Goal: Communication & Community: Share content

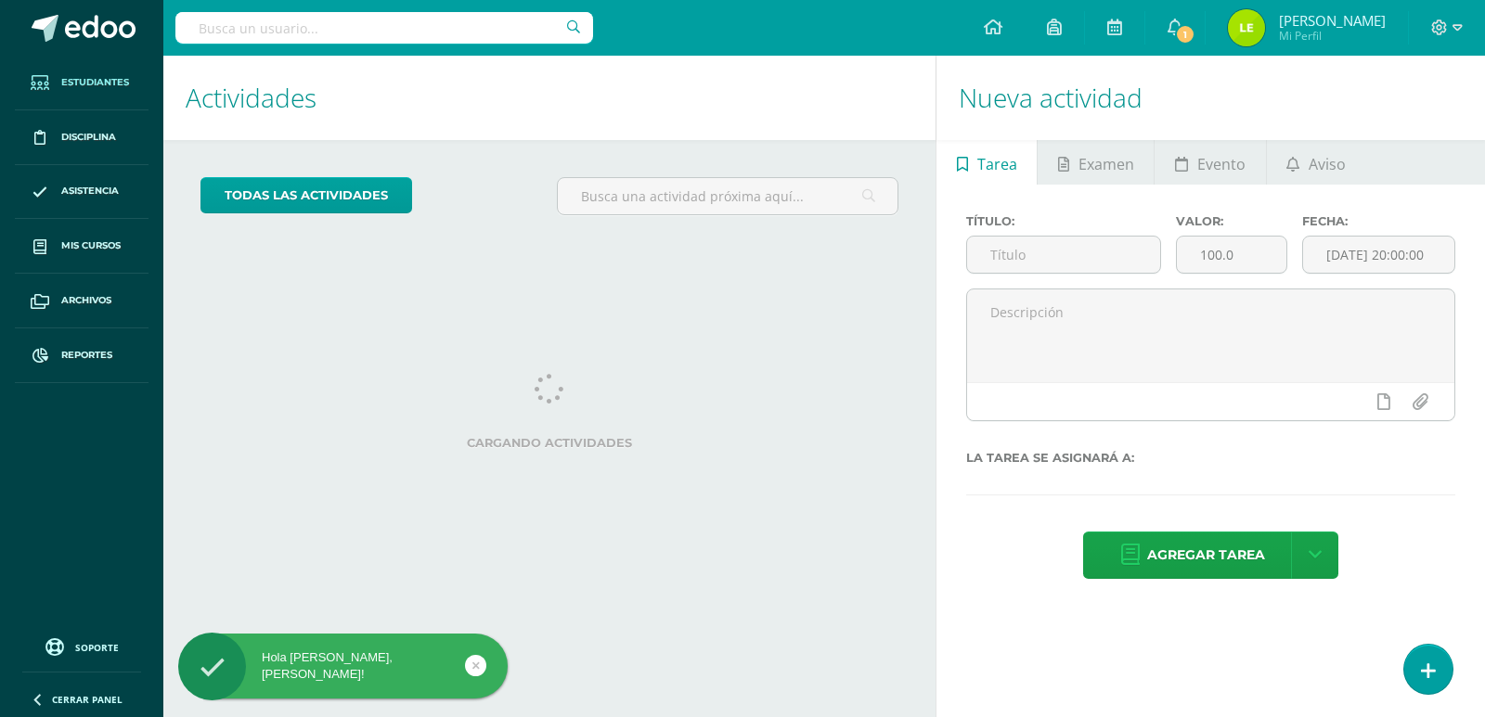
click at [126, 91] on link "Estudiantes" at bounding box center [82, 83] width 134 height 55
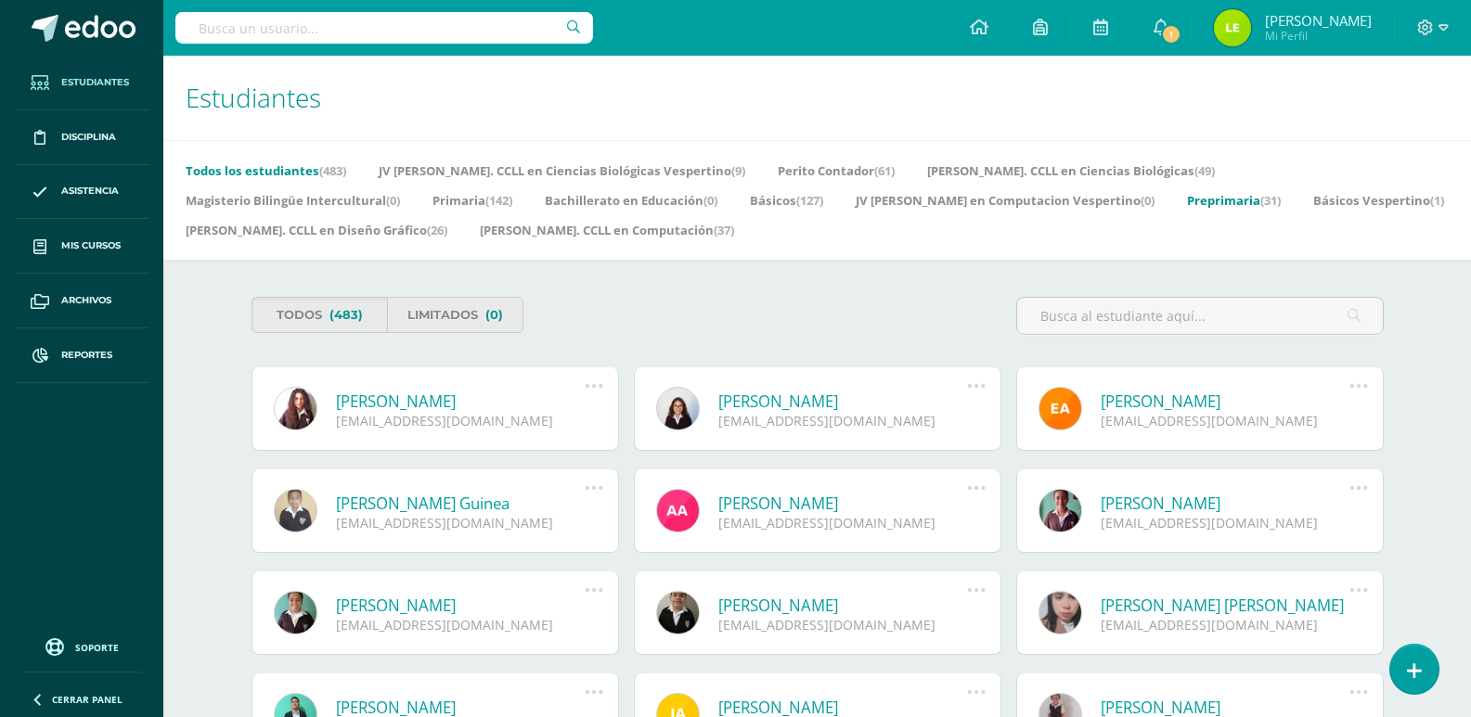
click at [1187, 208] on link "Preprimaria (31)" at bounding box center [1234, 201] width 94 height 30
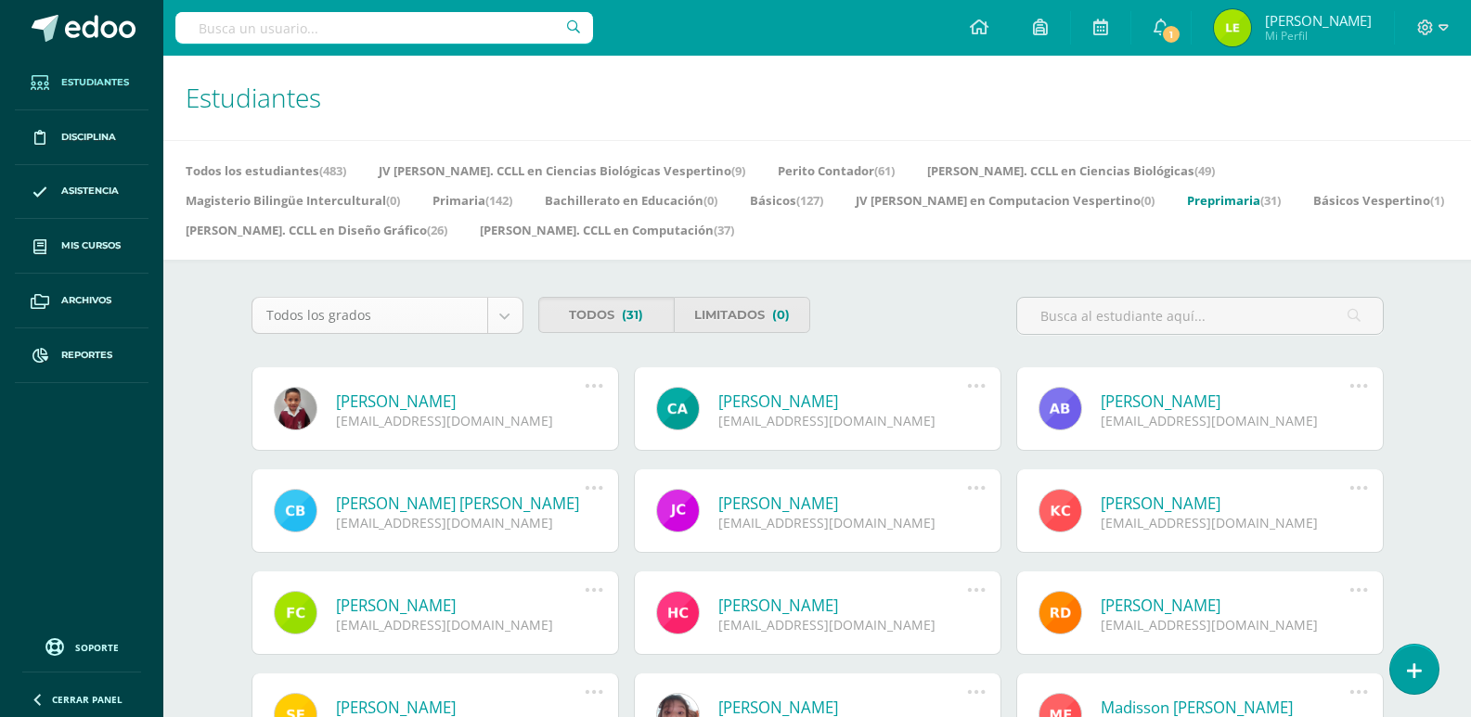
click at [428, 313] on body "Estudiantes Disciplina Asistencia Mis cursos Archivos Reportes Soporte Ayuda Re…" at bounding box center [735, 658] width 1471 height 1316
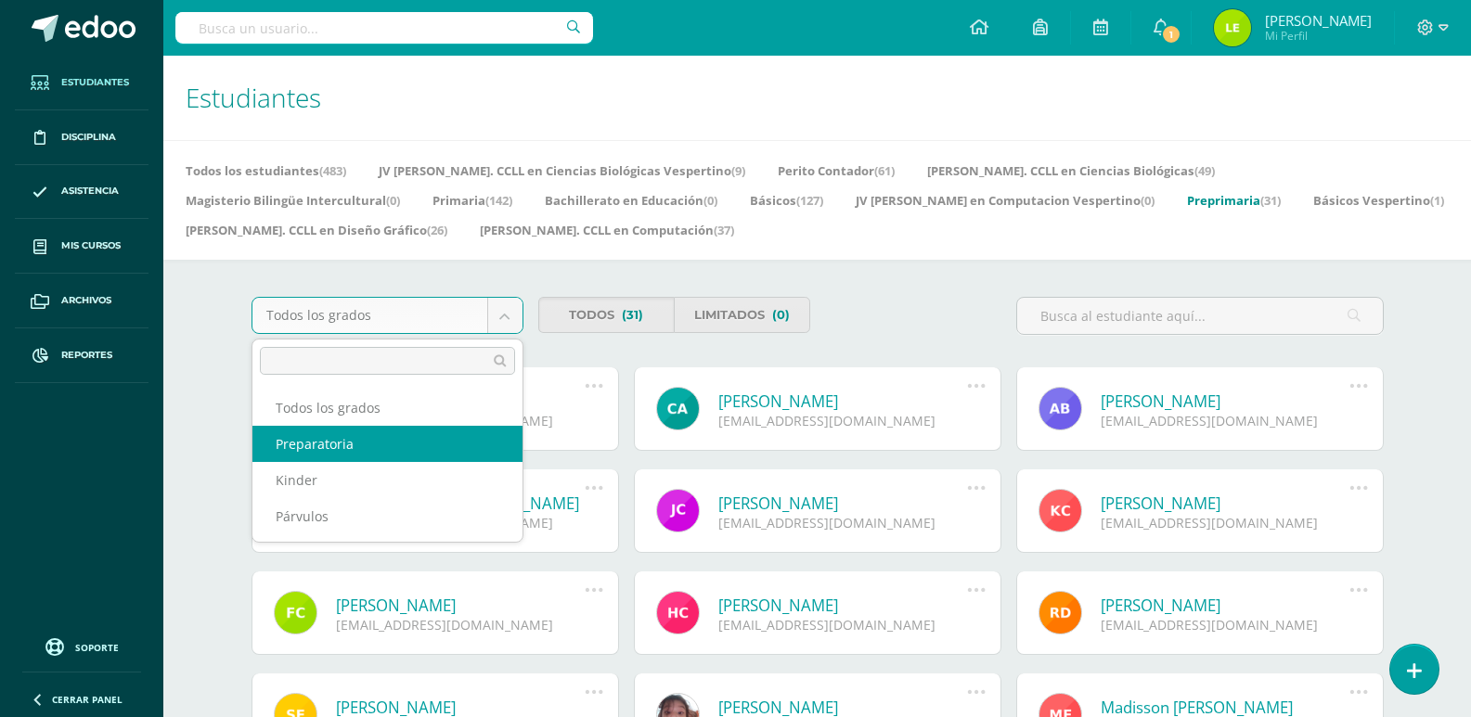
select select "3"
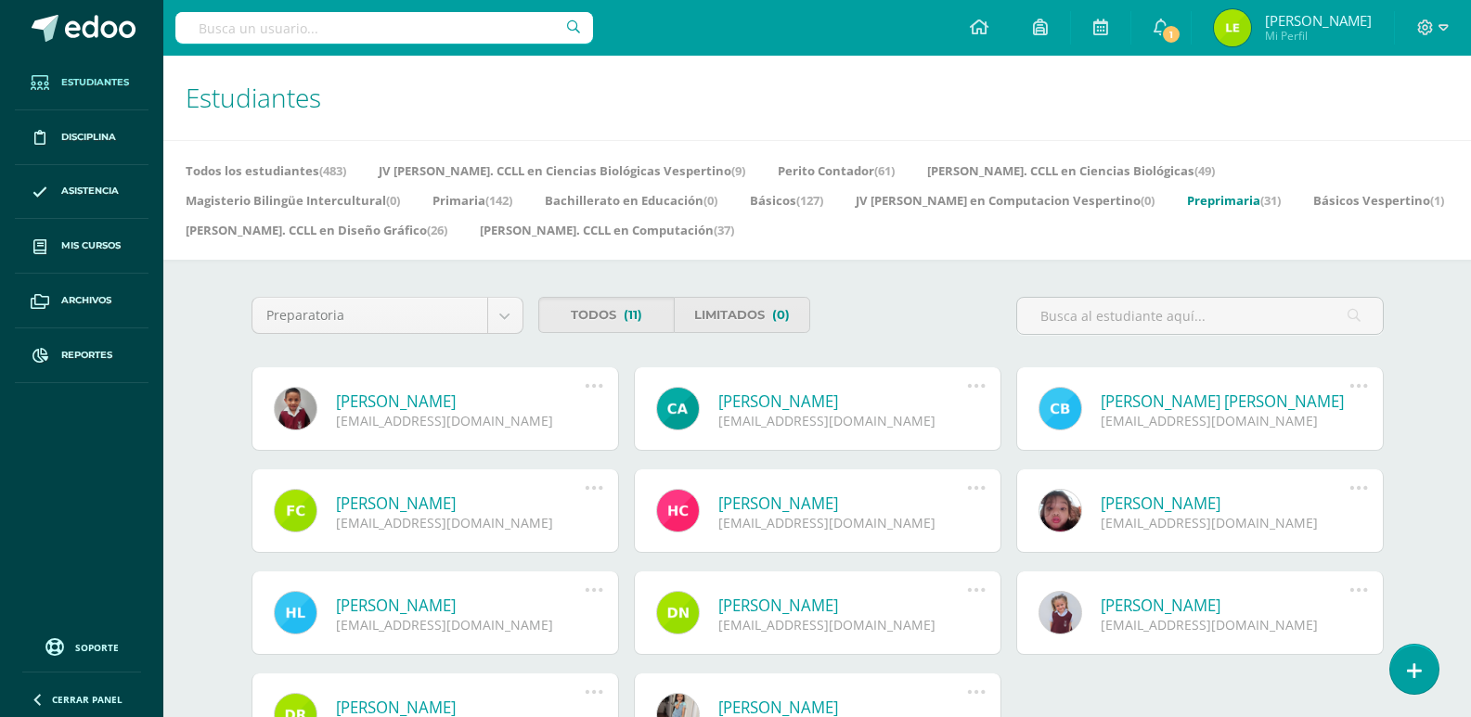
click at [518, 500] on link "[PERSON_NAME]" at bounding box center [461, 503] width 250 height 21
click at [516, 506] on link "[PERSON_NAME]" at bounding box center [461, 503] width 250 height 21
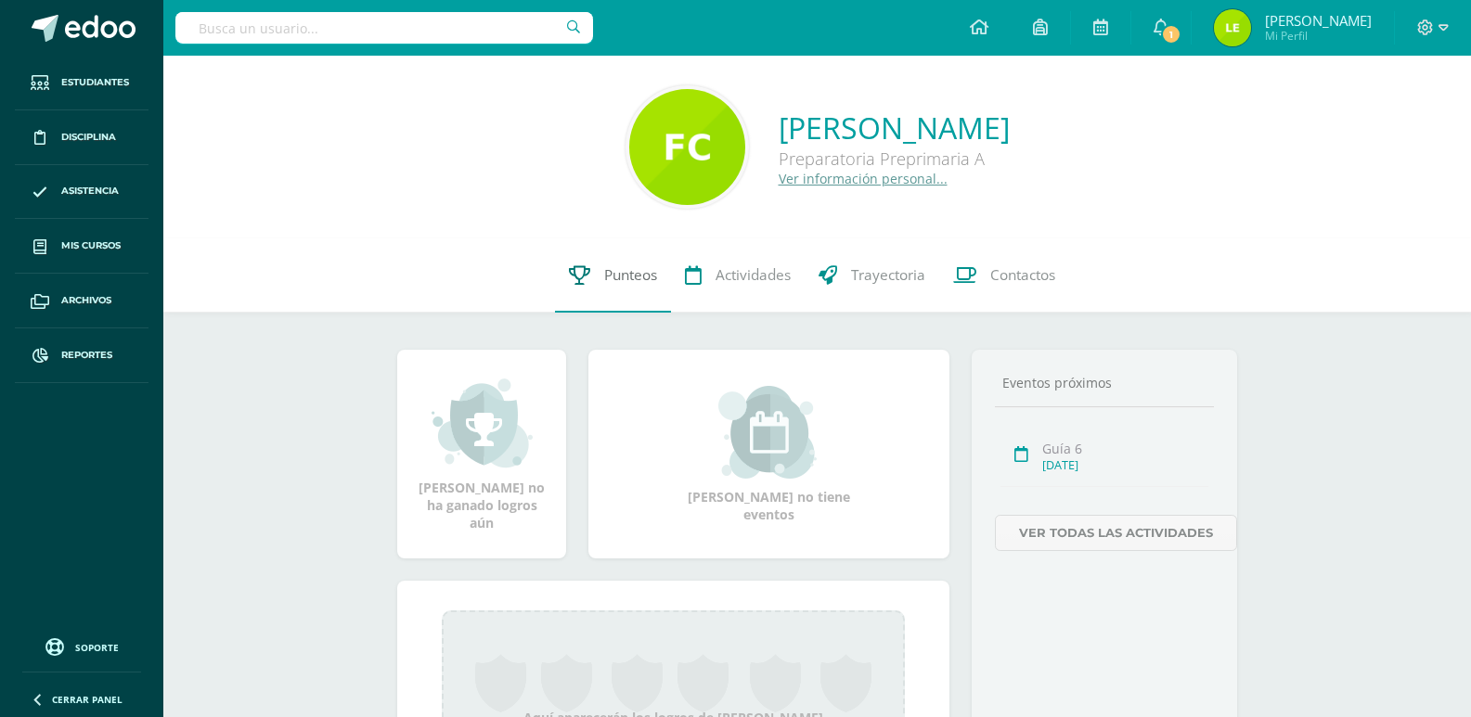
click at [627, 264] on link "Punteos" at bounding box center [613, 275] width 116 height 74
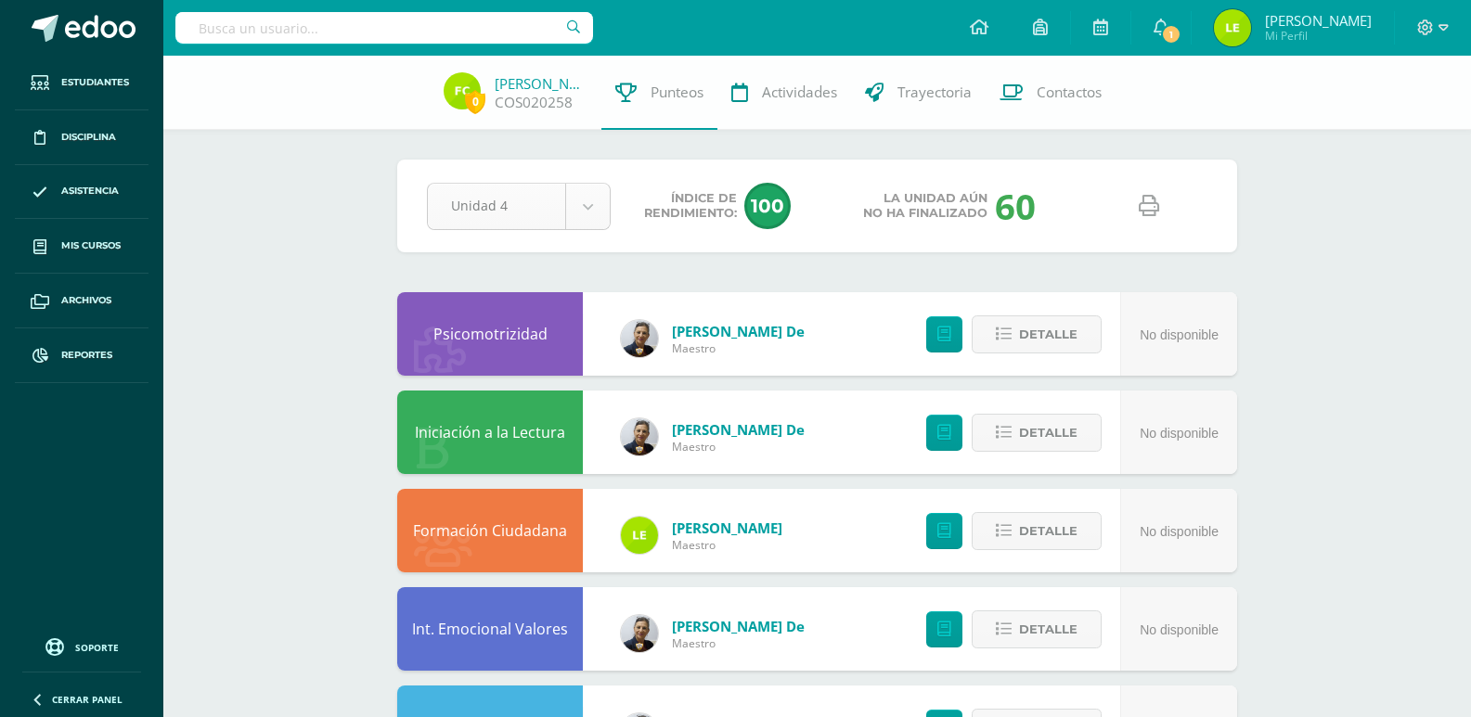
select select "Unidad 3"
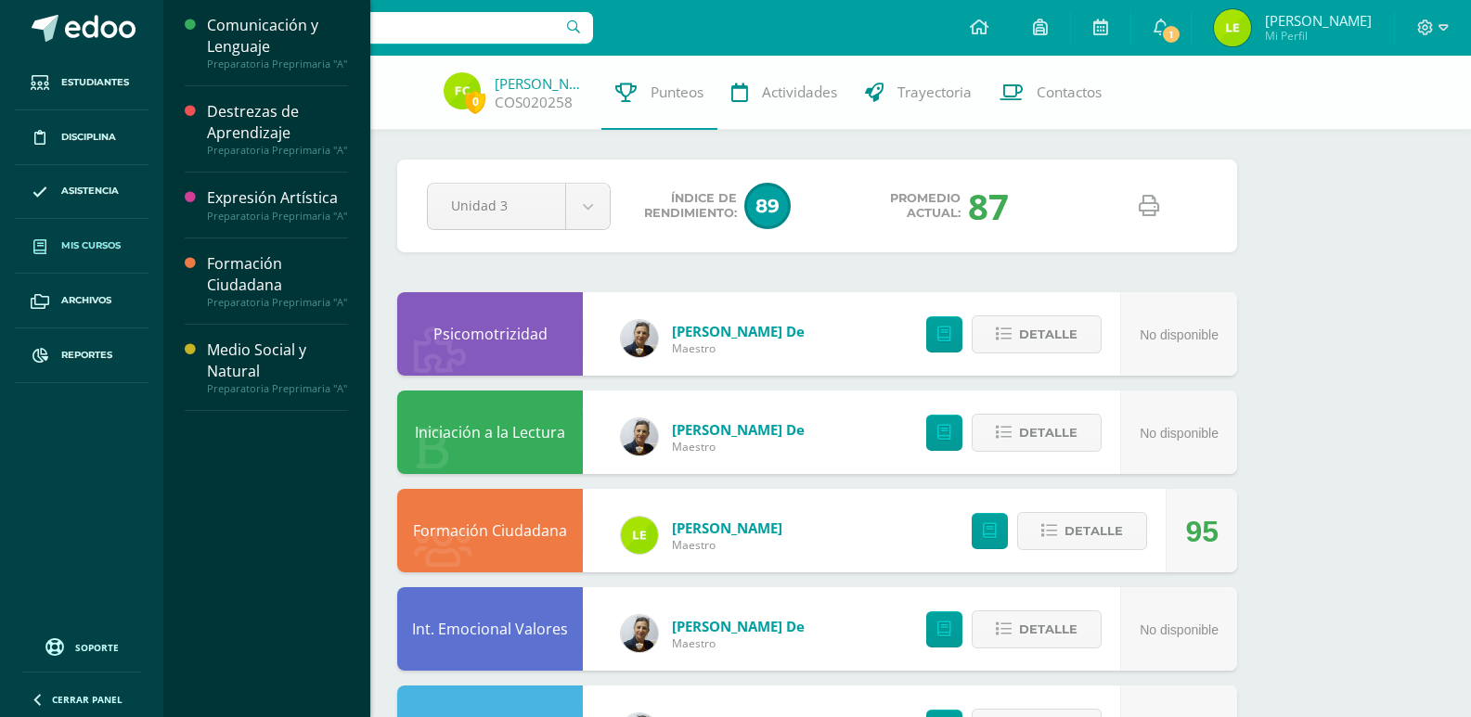
click at [92, 250] on span "Mis cursos" at bounding box center [90, 245] width 59 height 15
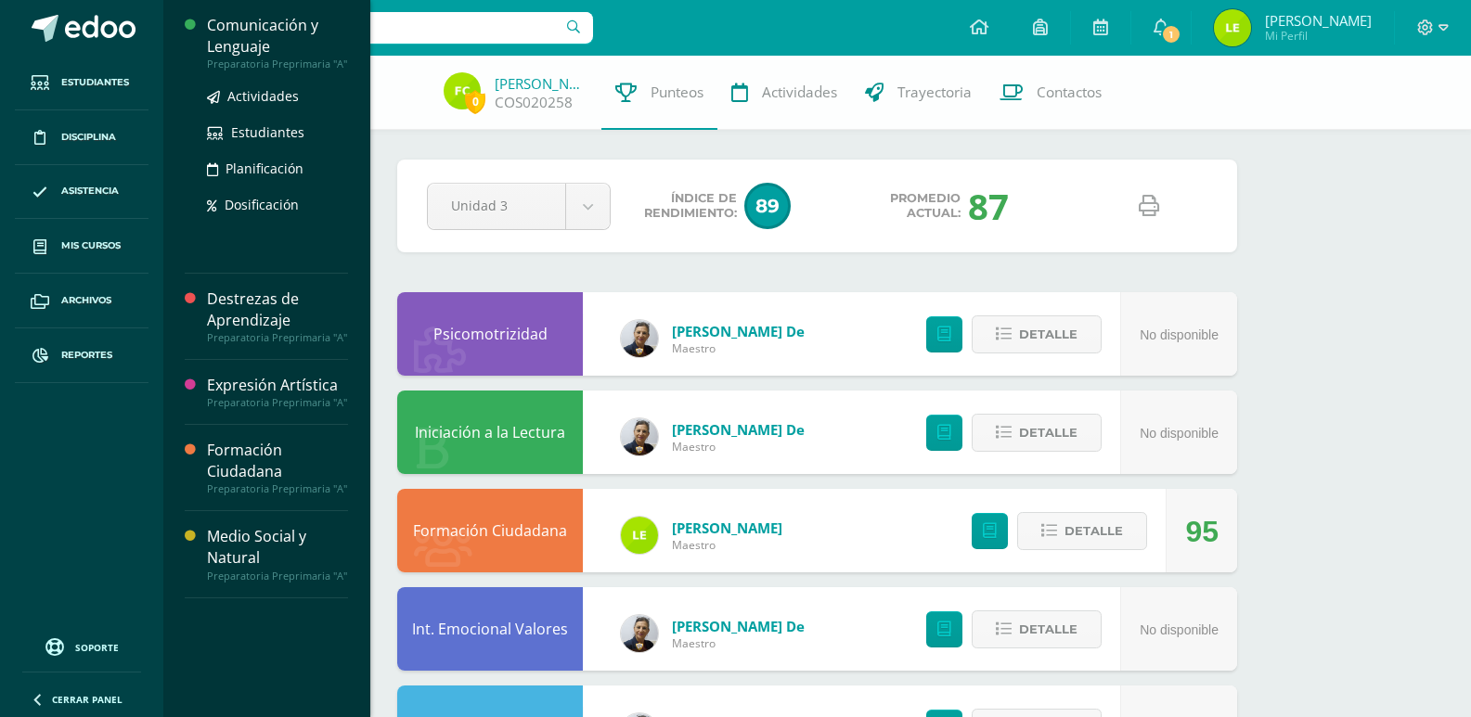
click at [236, 25] on div "Comunicación y Lenguaje" at bounding box center [277, 36] width 141 height 43
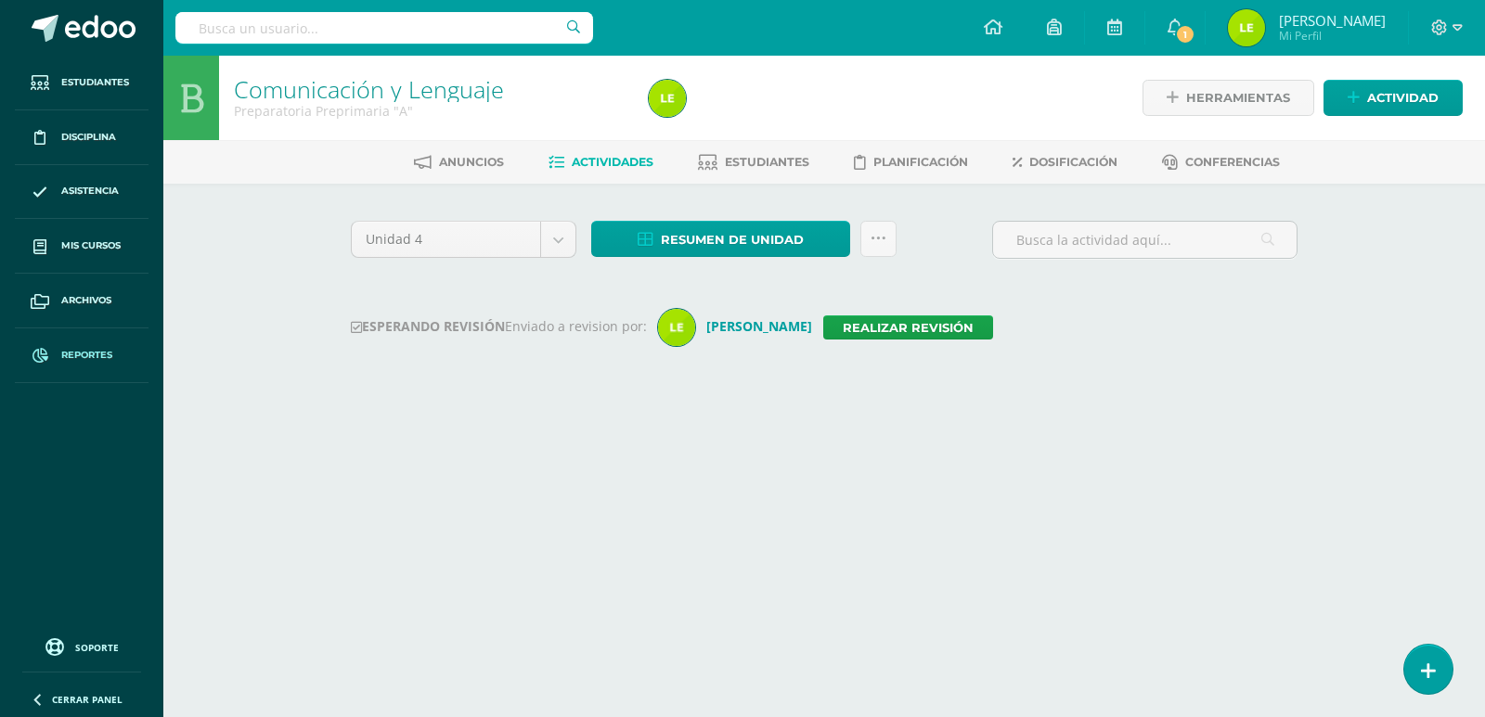
click at [102, 351] on span "Reportes" at bounding box center [86, 355] width 51 height 15
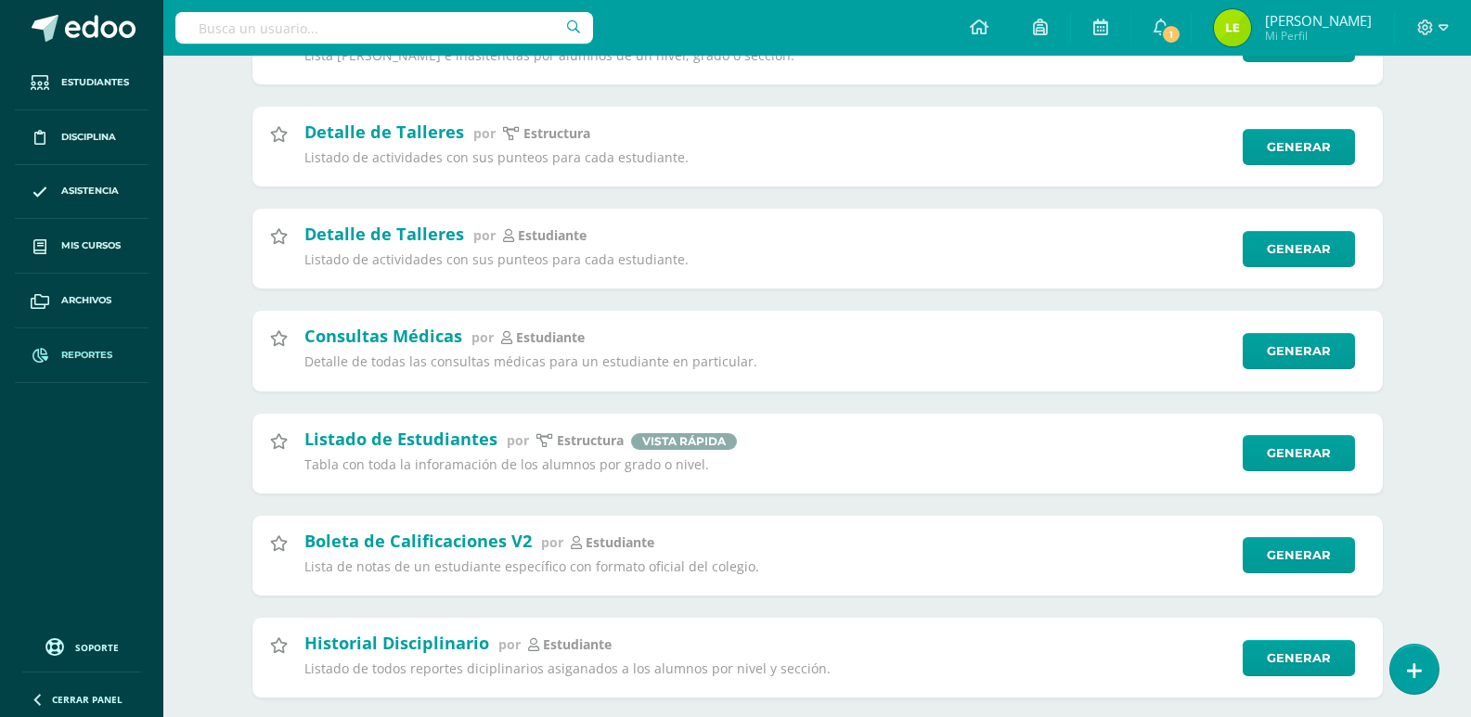
scroll to position [1577, 0]
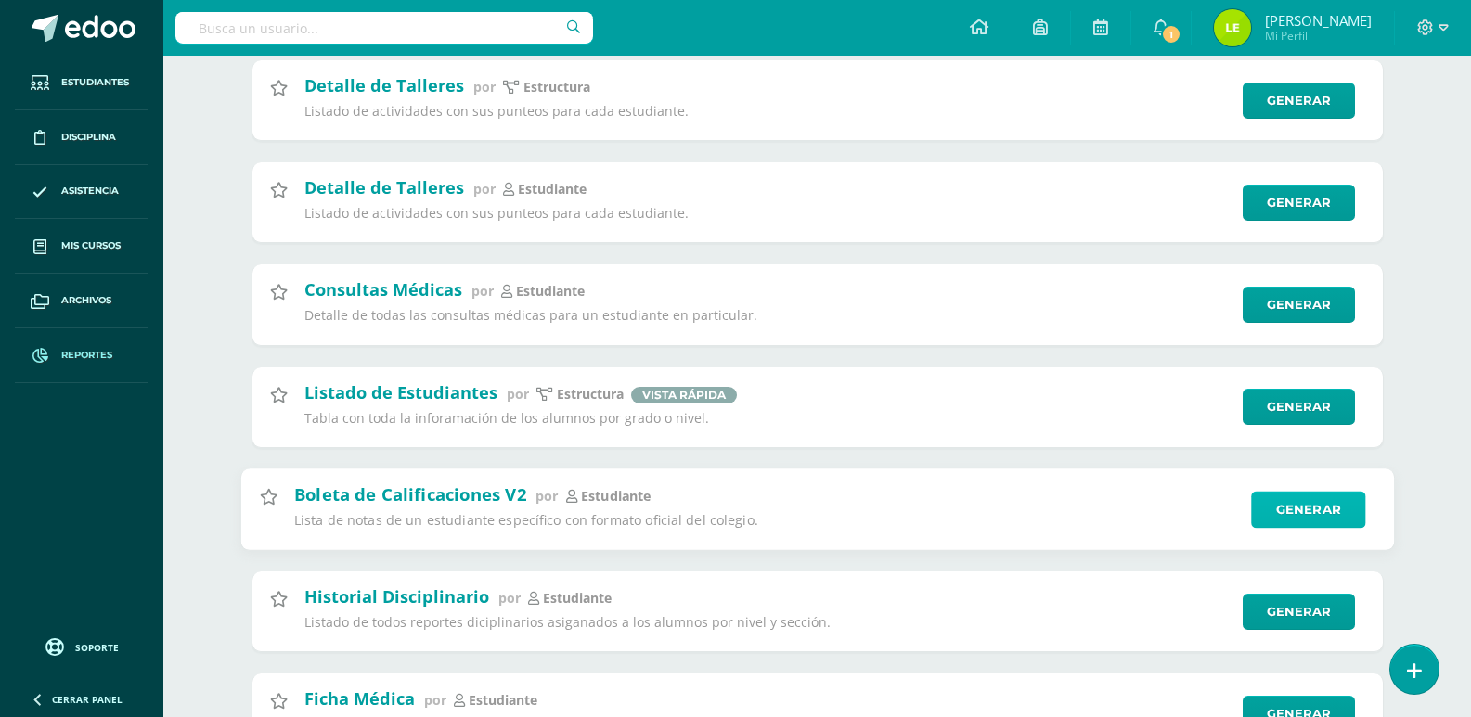
click at [1297, 523] on link "Generar" at bounding box center [1308, 509] width 114 height 37
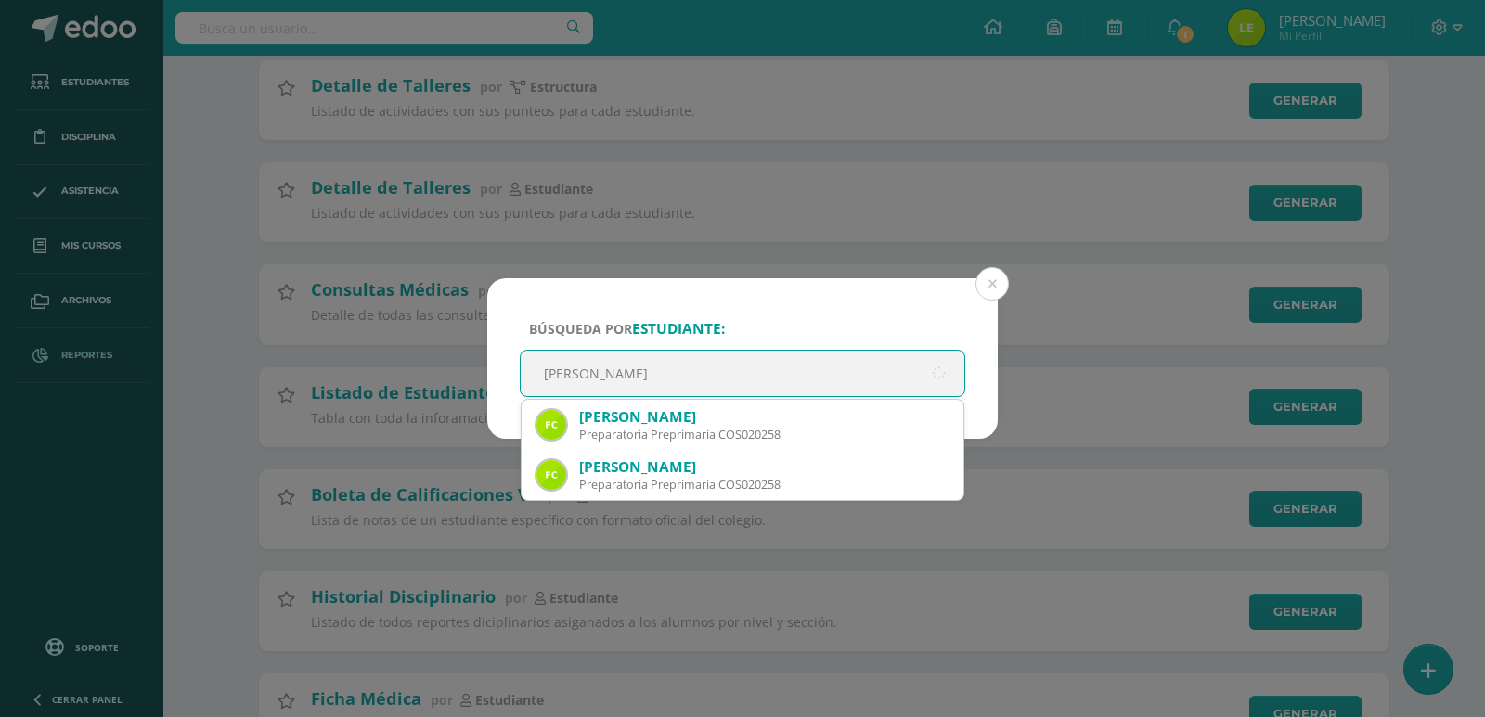
type input "fernando ni"
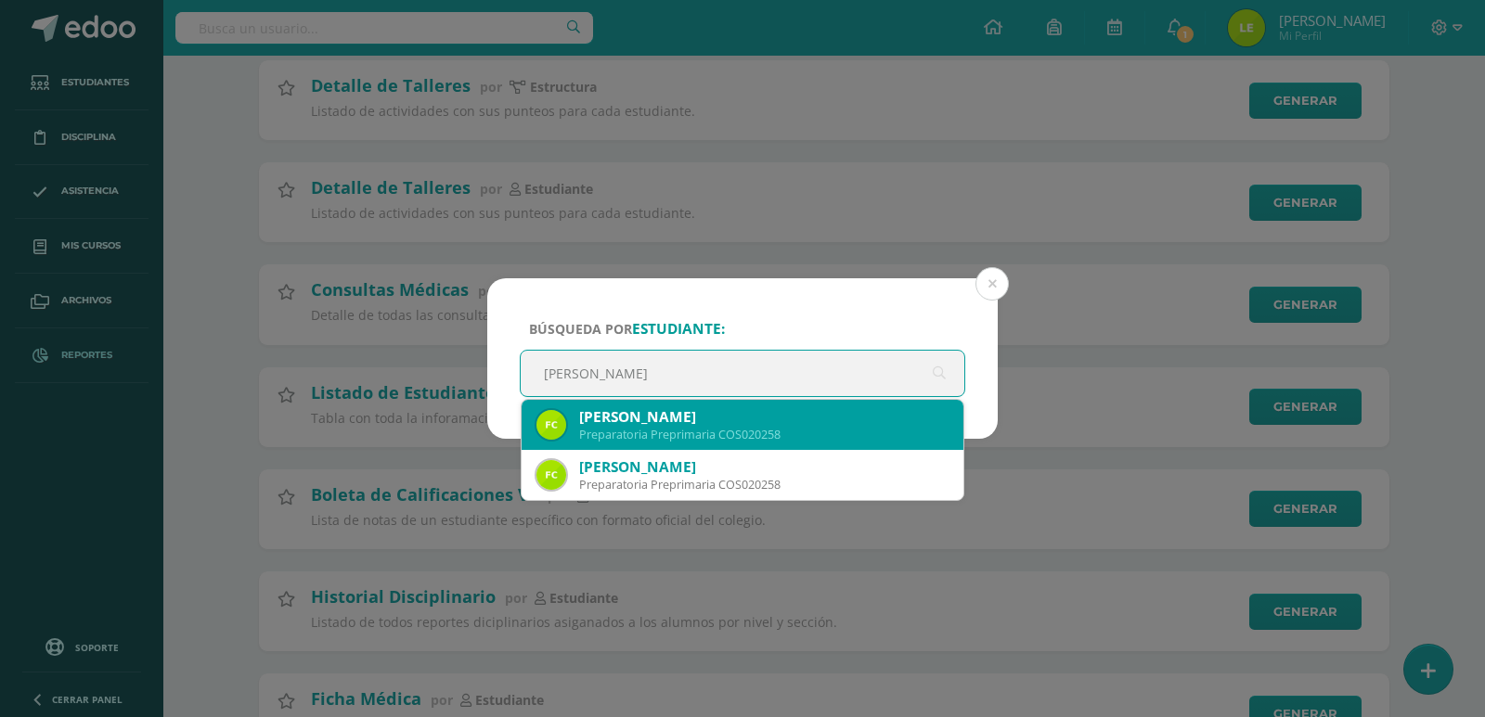
click at [707, 416] on div "Fernando Nicolás Cifuentes Orozco" at bounding box center [763, 416] width 369 height 19
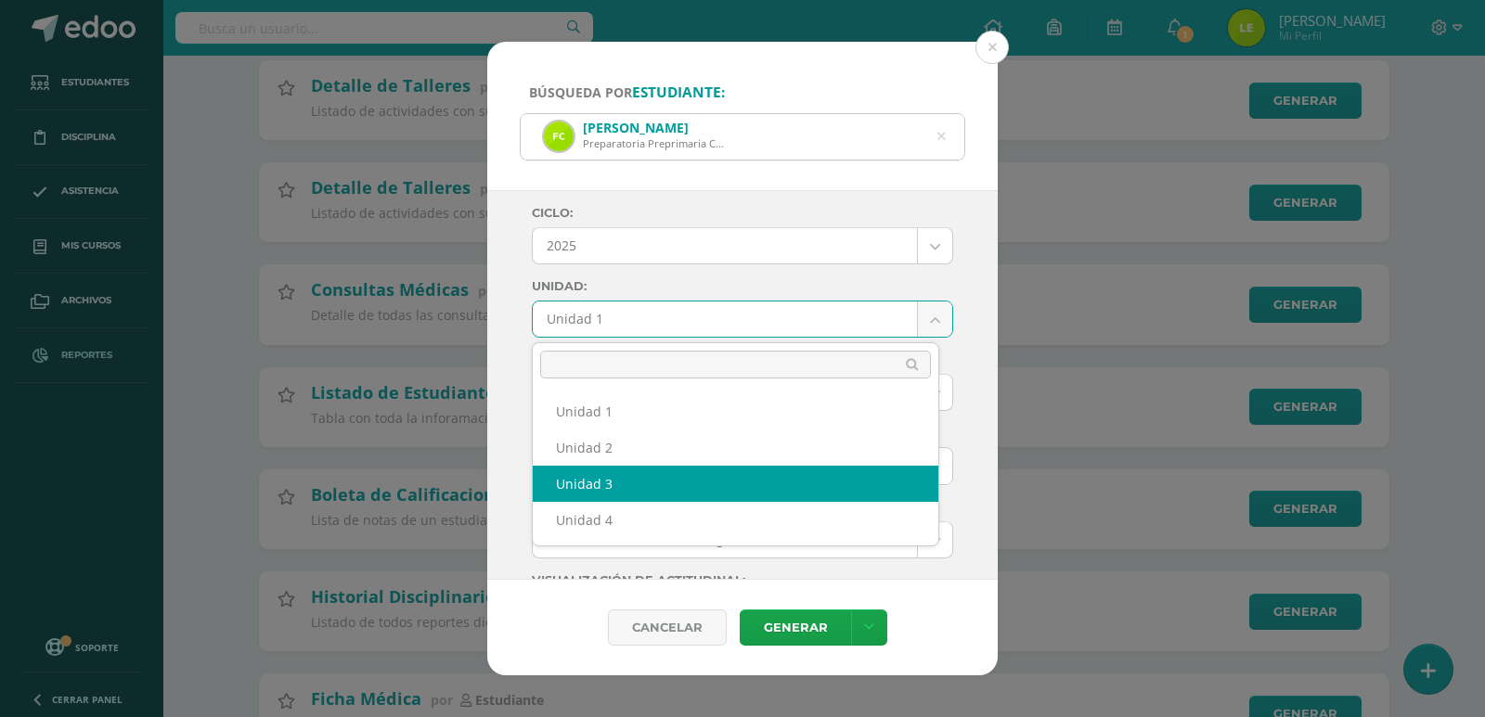
select select "Unidad 3"
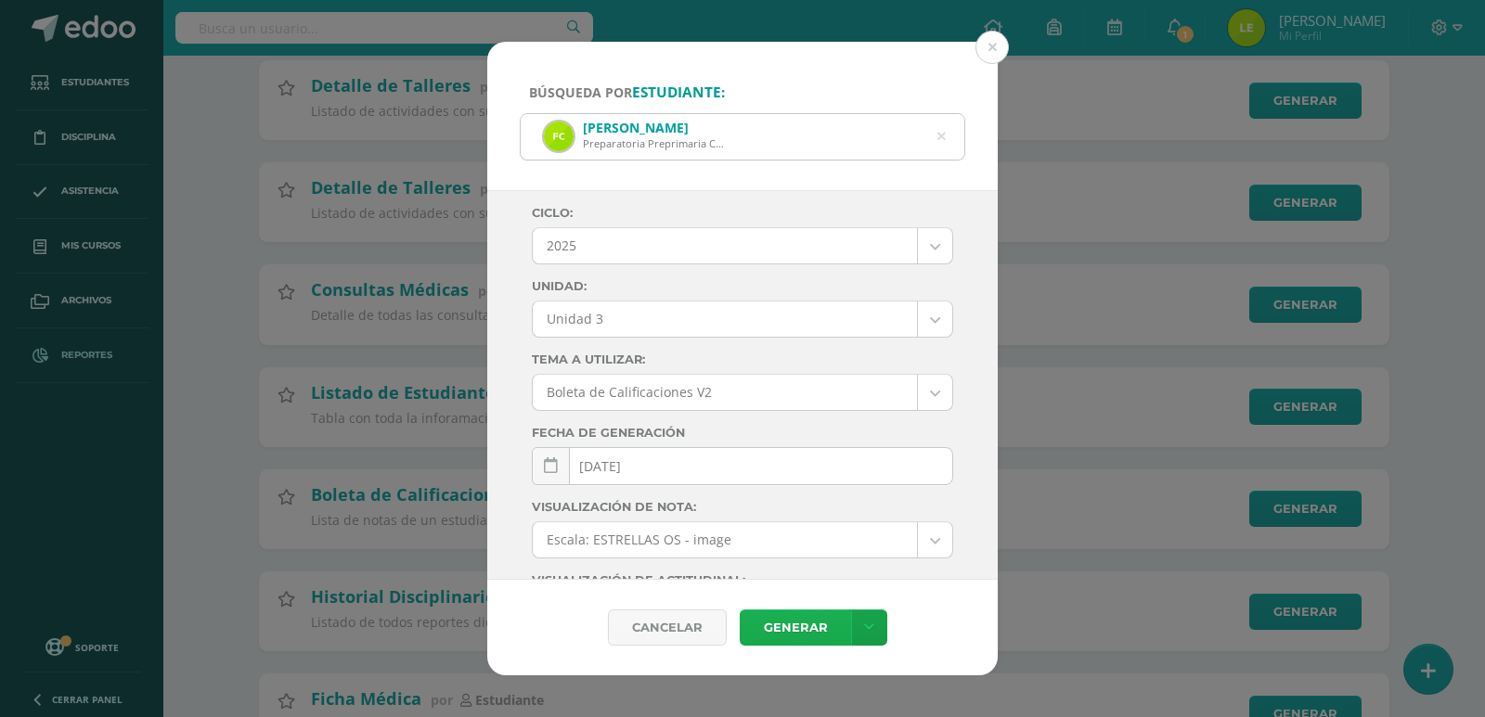
click at [818, 612] on link "Generar" at bounding box center [794, 628] width 111 height 36
click at [984, 51] on button at bounding box center [991, 47] width 33 height 33
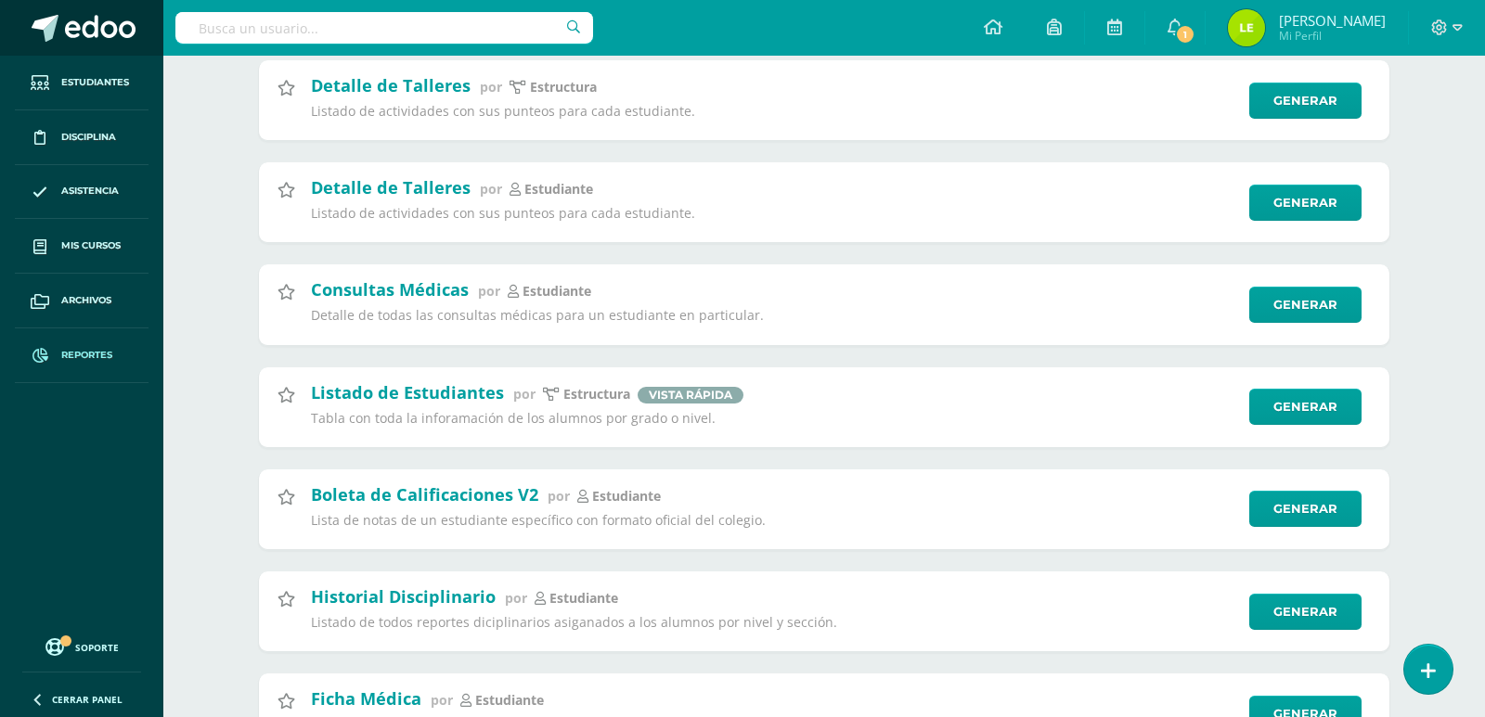
click at [107, 24] on span at bounding box center [100, 29] width 71 height 28
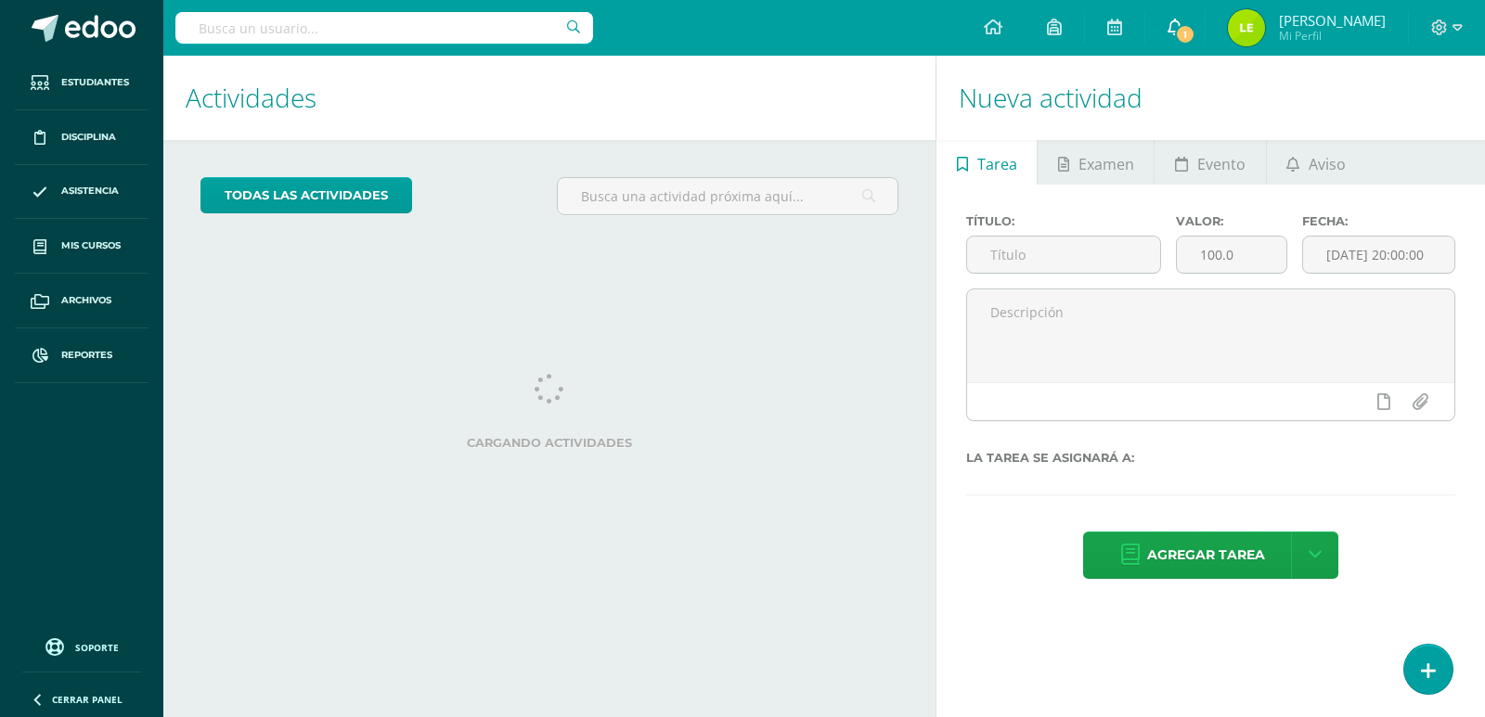
click at [1186, 25] on link "1" at bounding box center [1174, 28] width 59 height 56
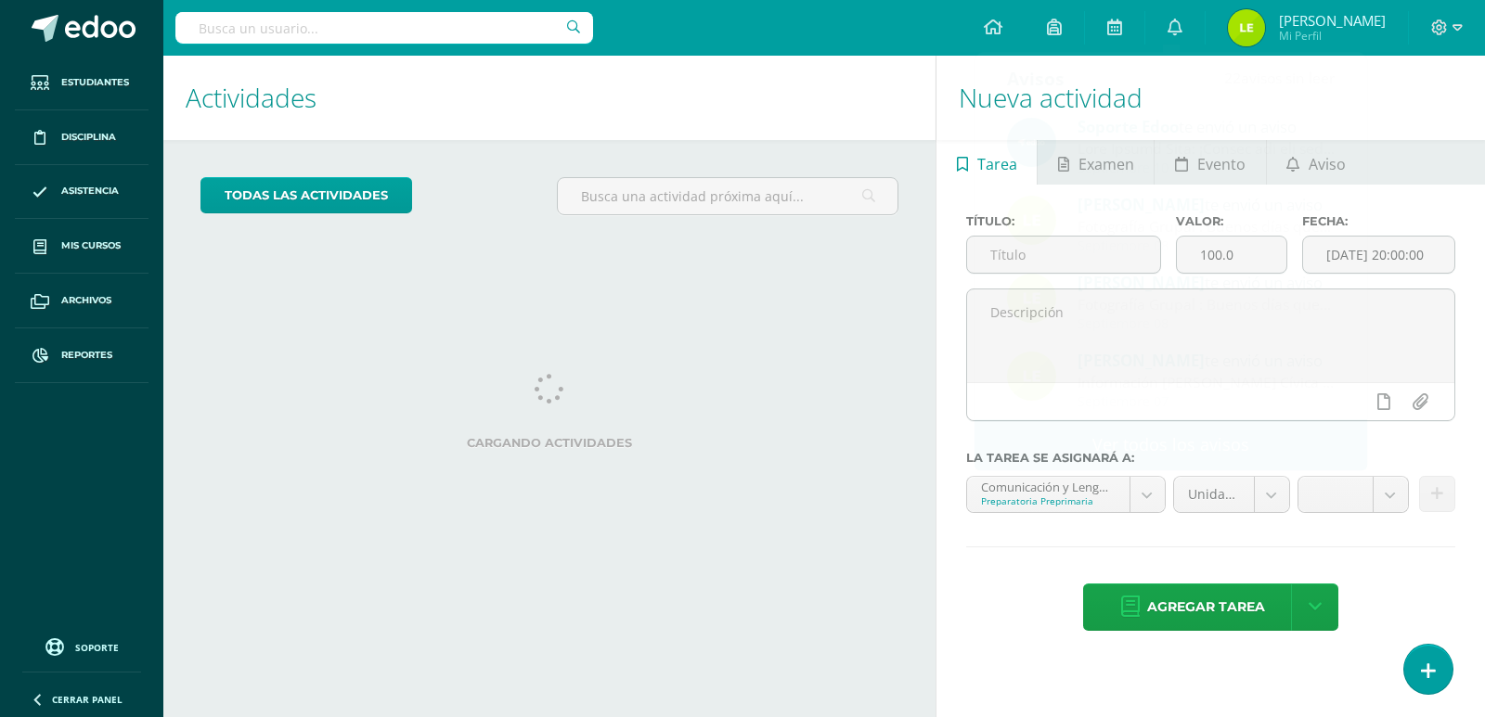
click at [928, 371] on div "Actividades Actividad todas las Actividades No tienes actividades Échale un vis…" at bounding box center [545, 387] width 779 height 662
click at [1063, 257] on input "text" at bounding box center [1063, 255] width 193 height 36
click at [1304, 172] on link "Aviso" at bounding box center [1315, 162] width 99 height 45
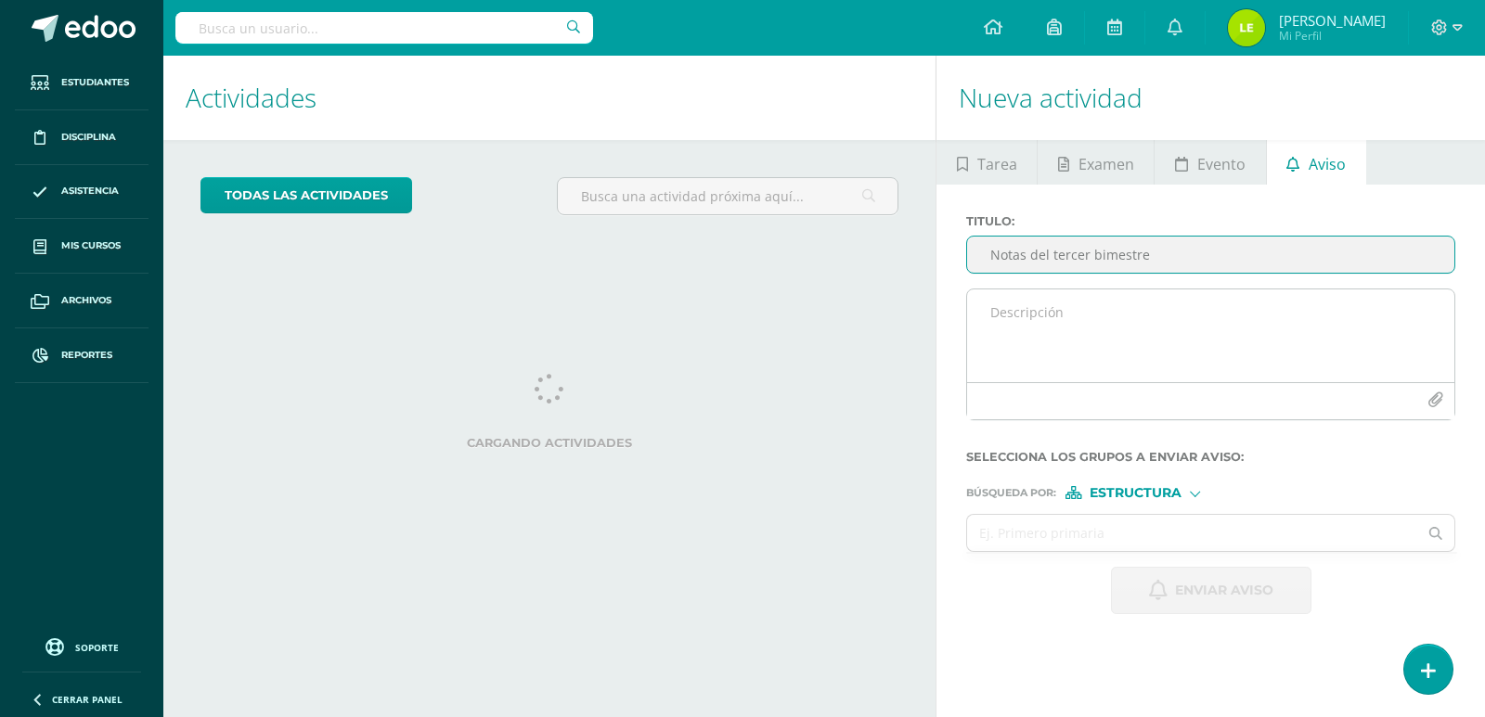
type input "Notas del tercer bimestre"
click at [1094, 341] on textarea at bounding box center [1210, 335] width 487 height 93
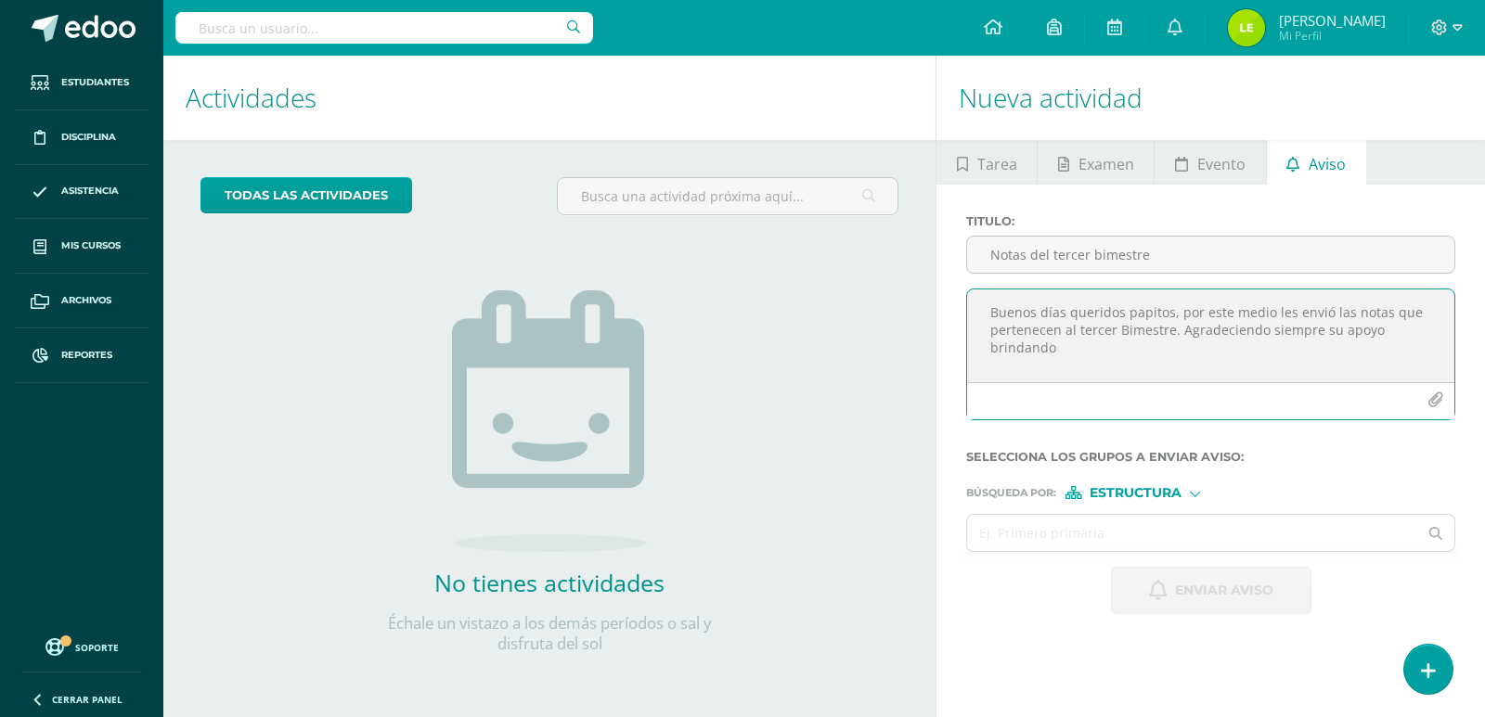
click at [1125, 359] on textarea "Buenos días queridos papitos, por este medio les envió las notas que pertenecen…" at bounding box center [1210, 335] width 487 height 93
type textarea "Buenos días queridos papitos, por este medio les envió las notas que pertenecen…"
click at [1188, 489] on div "Estructura" at bounding box center [1134, 492] width 139 height 13
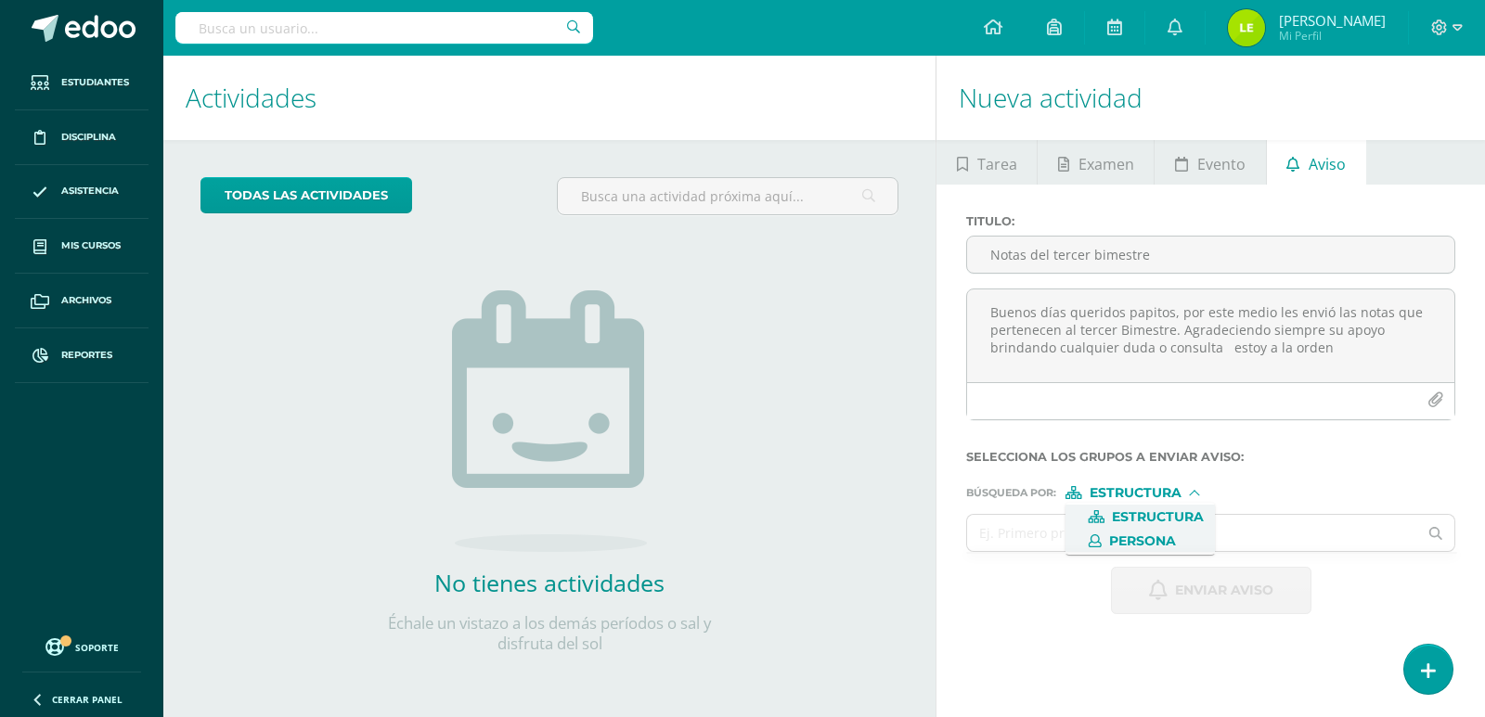
click at [1154, 537] on span "Persona" at bounding box center [1142, 541] width 67 height 10
click at [1124, 538] on input "text" at bounding box center [1192, 533] width 450 height 36
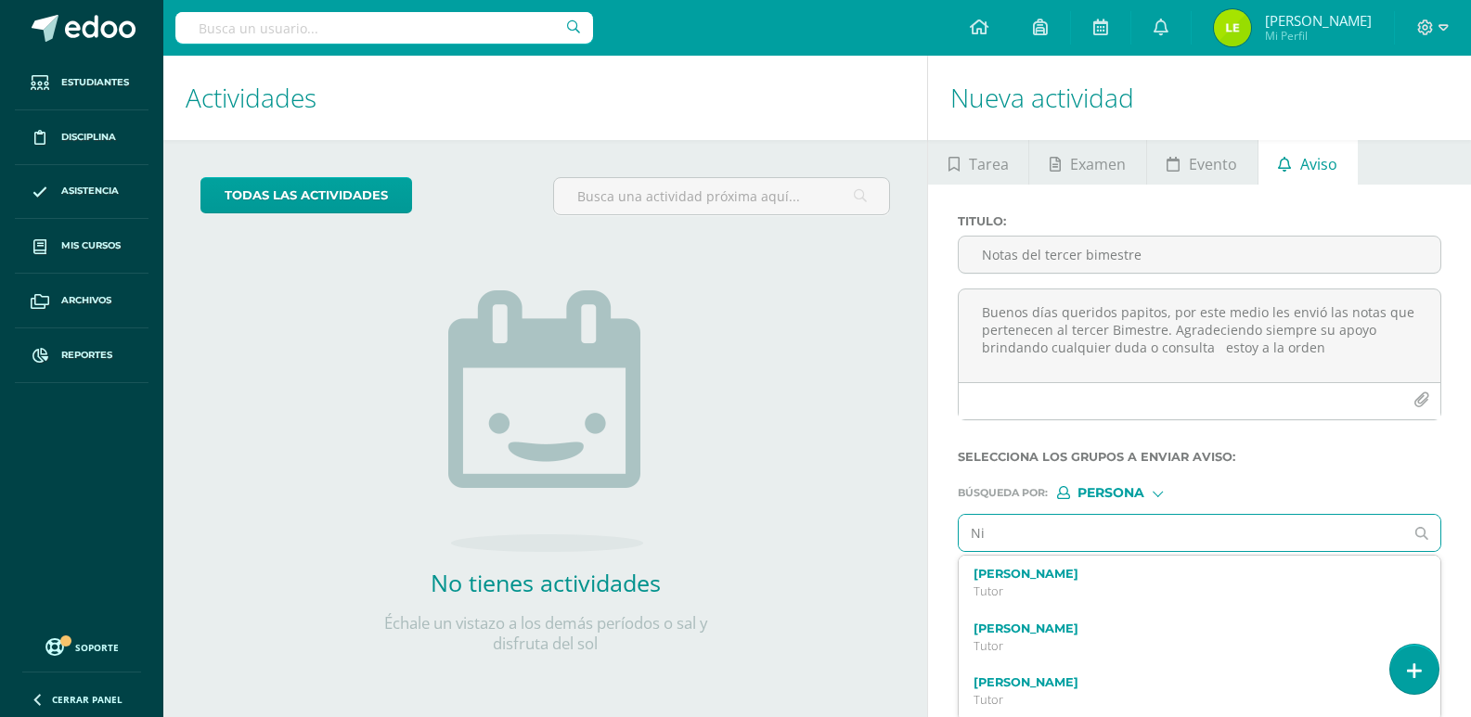
type input "N"
type input "fernando nicolas cifuentesorozco"
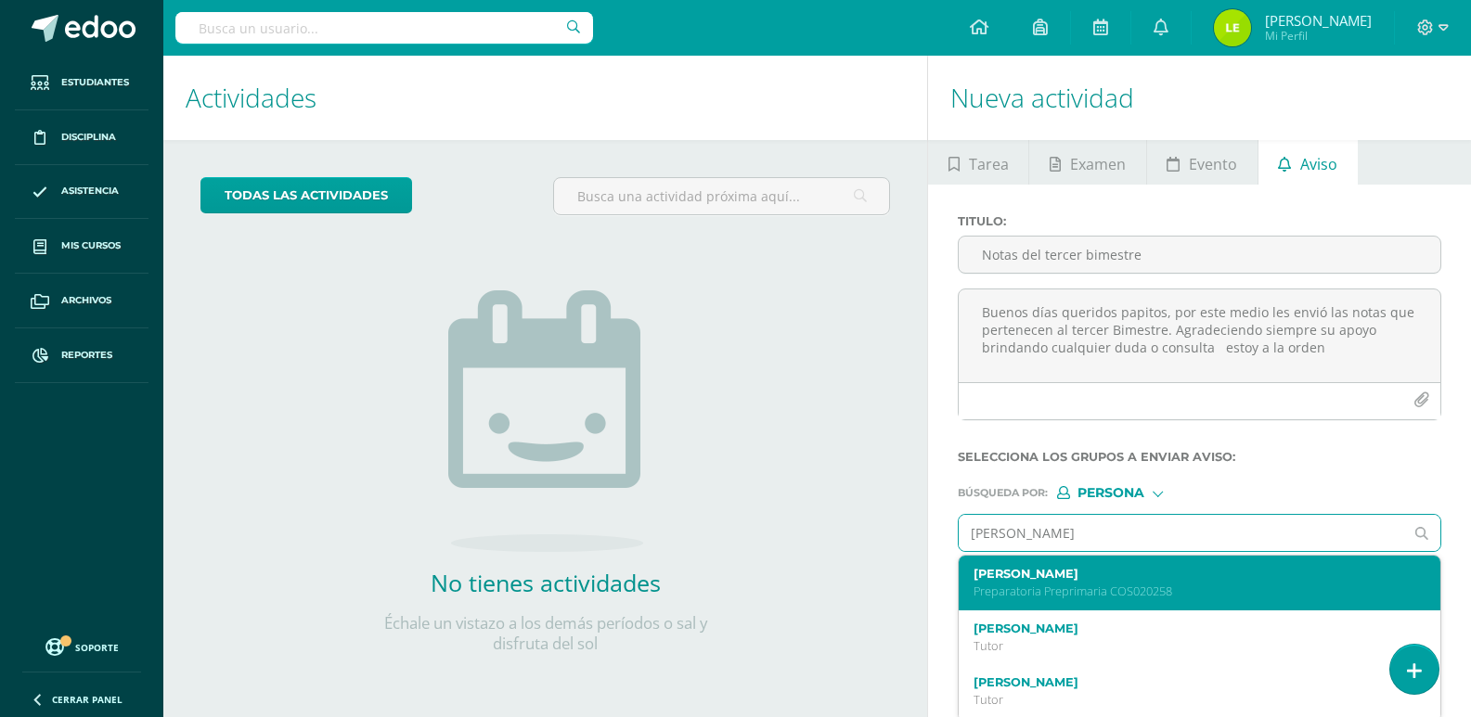
click at [1122, 602] on div "Fernando Nicolás Cifuentes Orozco Preparatoria Preprimaria COS020258" at bounding box center [1199, 583] width 482 height 55
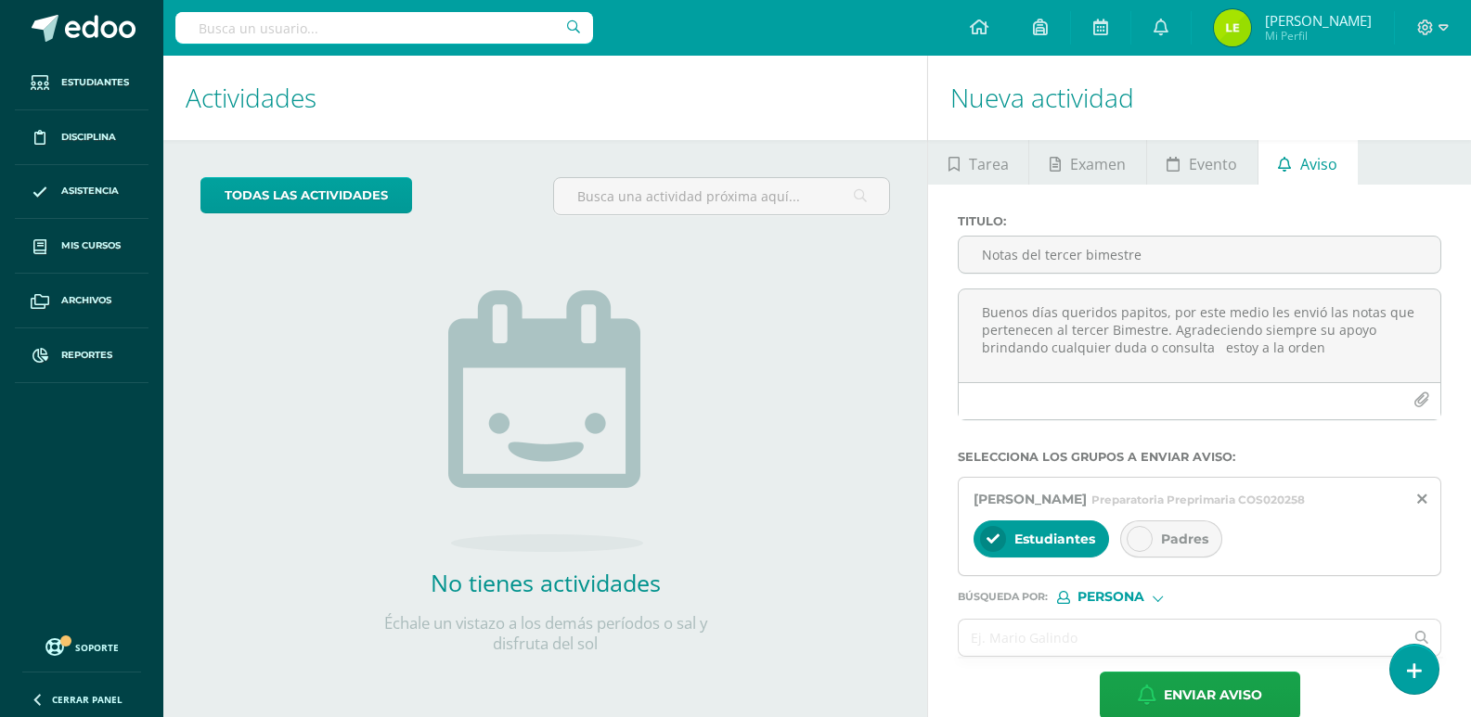
click at [1156, 558] on div "Padres" at bounding box center [1171, 539] width 102 height 37
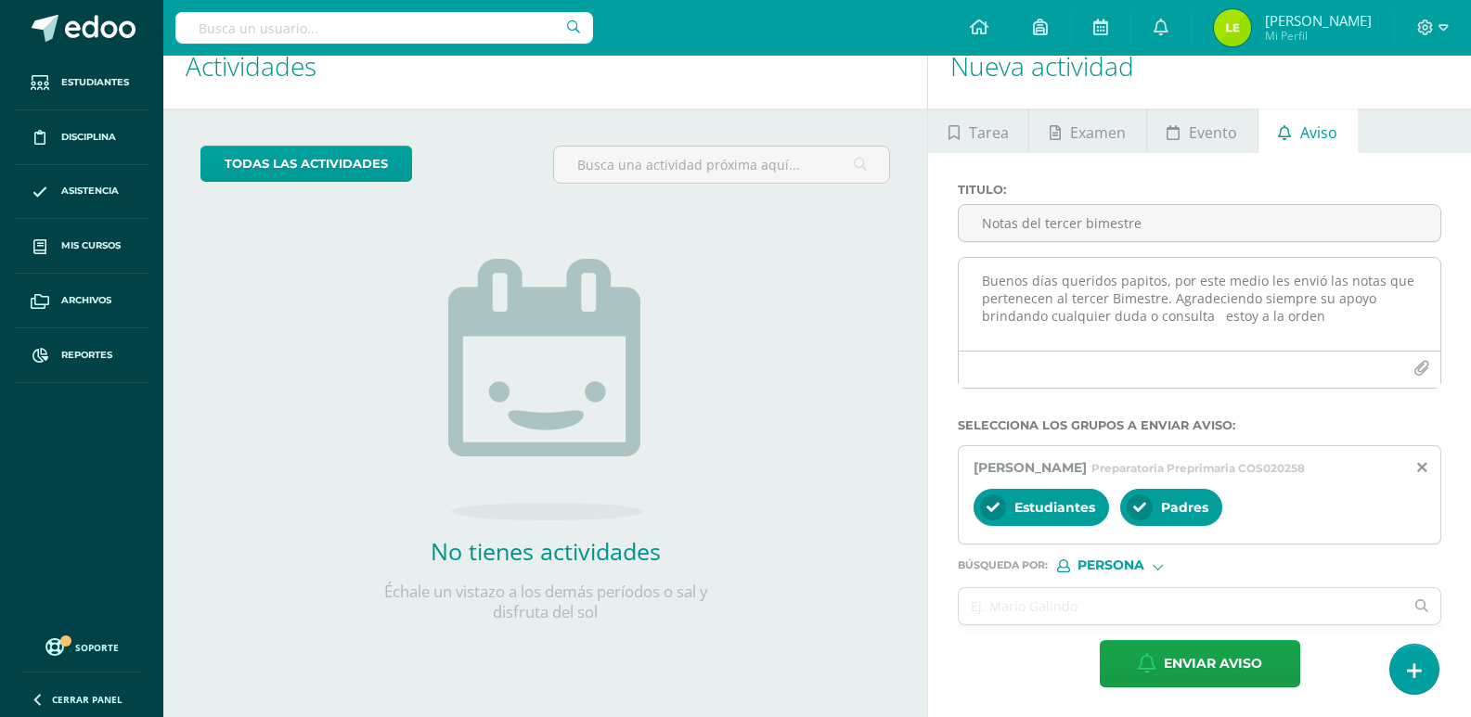
scroll to position [49, 0]
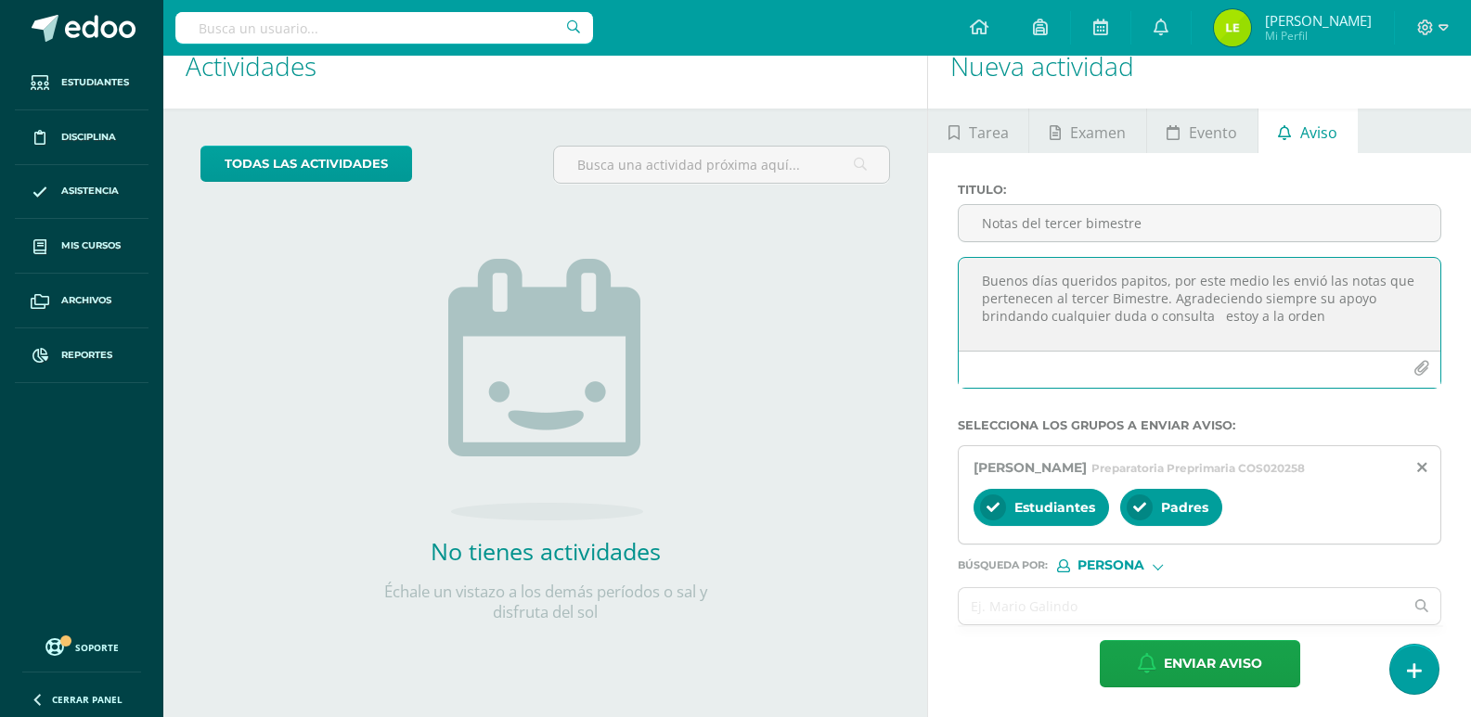
click at [1415, 361] on icon "button" at bounding box center [1421, 369] width 16 height 16
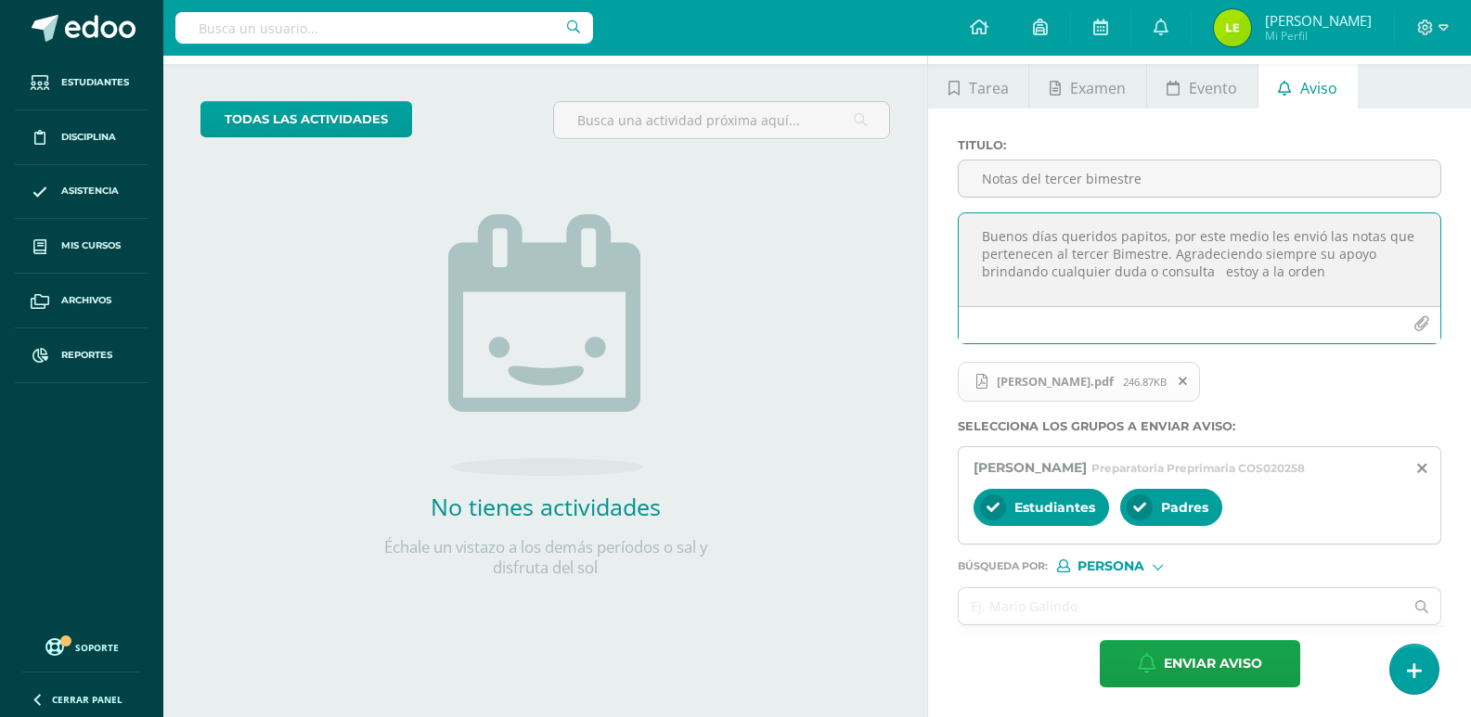
scroll to position [94, 0]
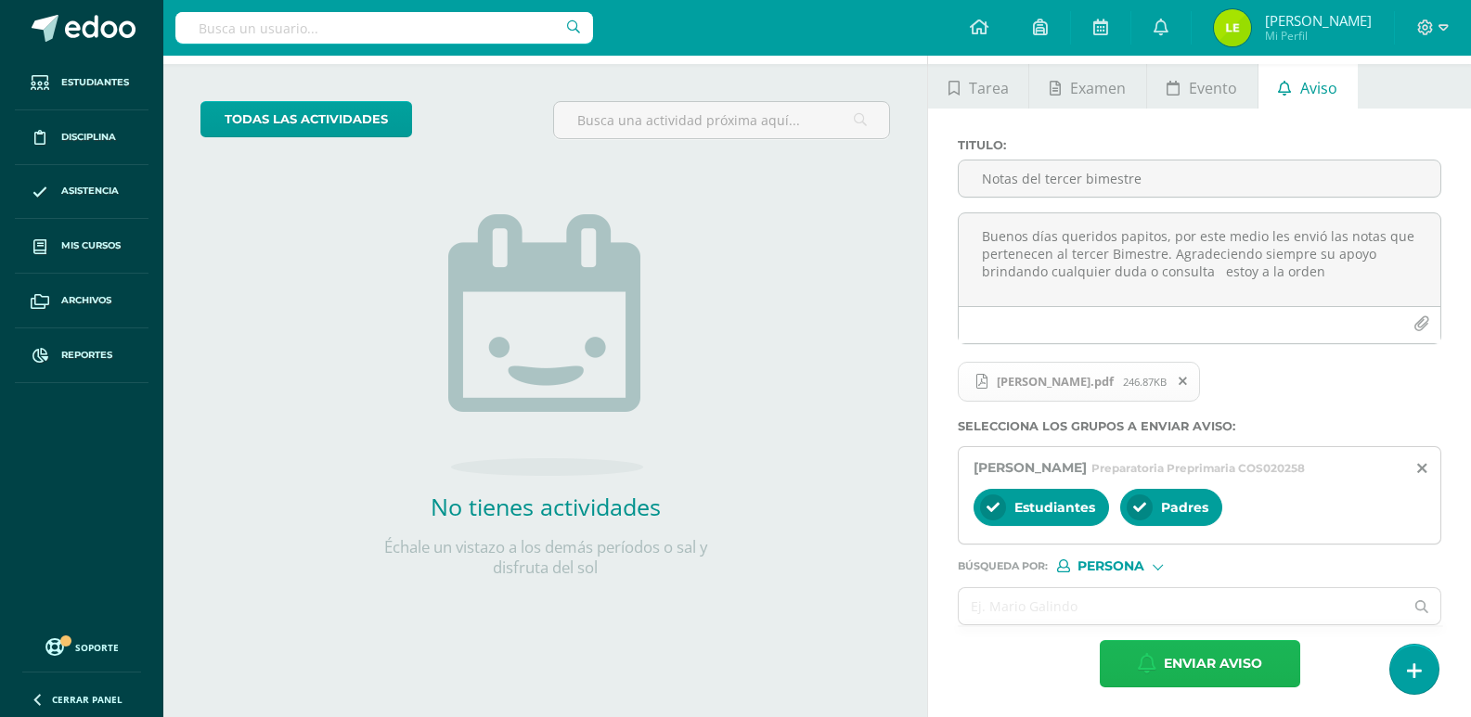
click at [1188, 659] on span "Enviar aviso" at bounding box center [1213, 663] width 98 height 45
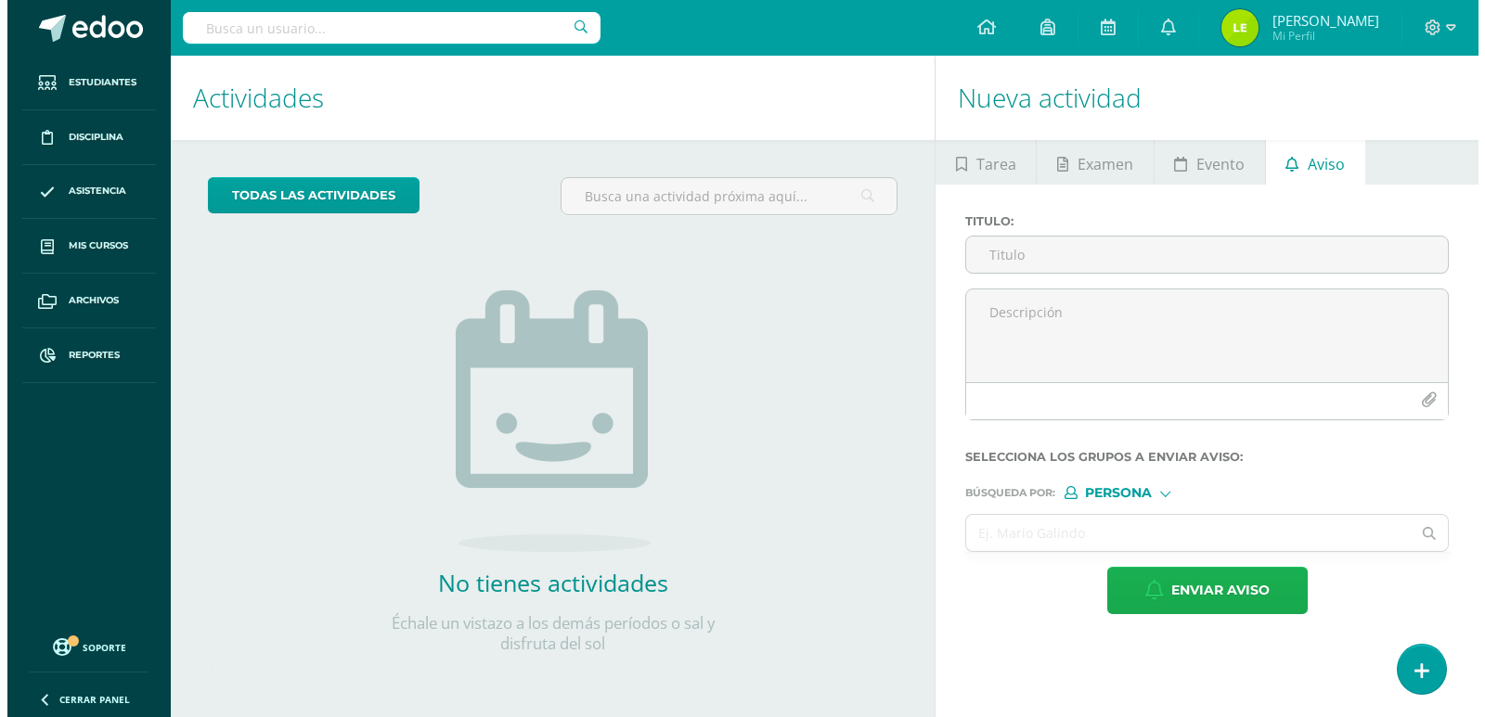
scroll to position [0, 0]
